Goal: Find specific page/section: Find specific page/section

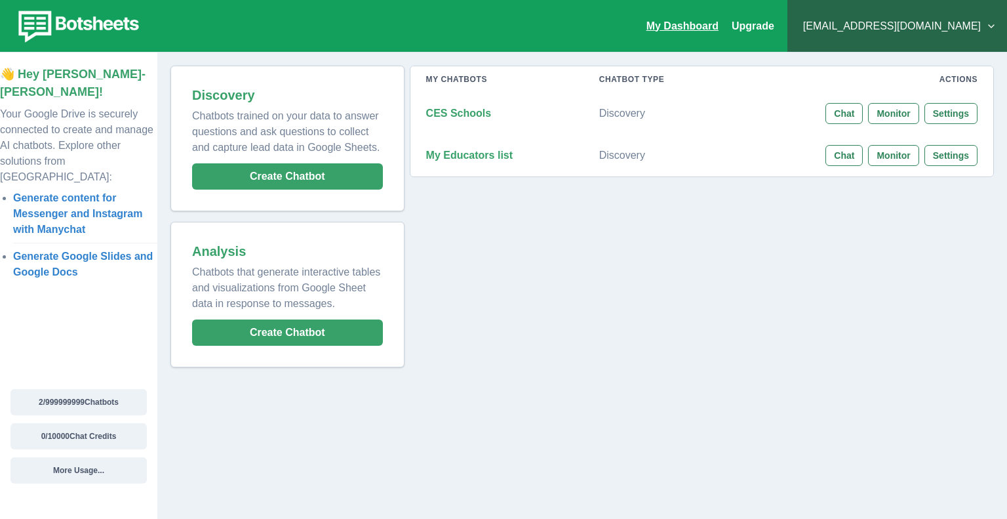
click at [719, 25] on link "My Dashboard" at bounding box center [683, 25] width 72 height 11
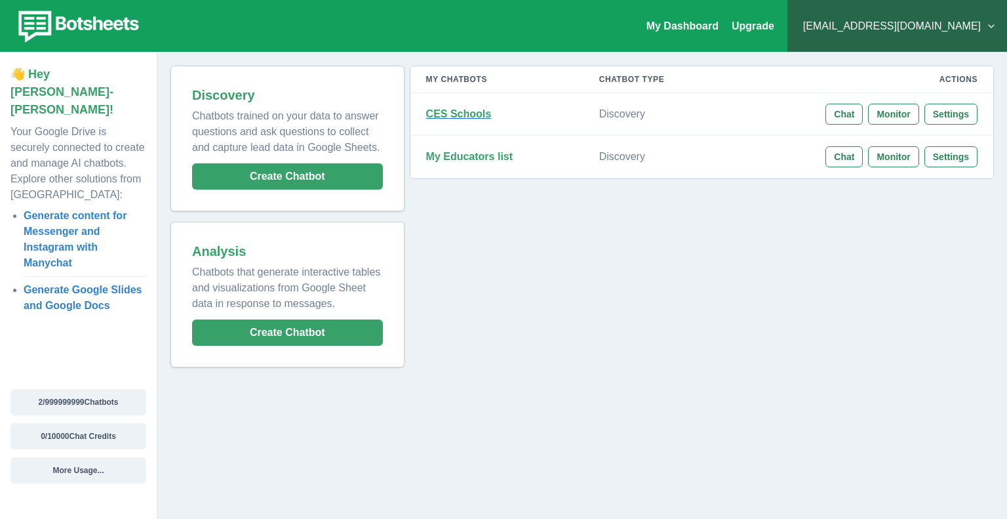
click at [458, 119] on strong "CES Schools" at bounding box center [459, 113] width 66 height 11
